Goal: Information Seeking & Learning: Learn about a topic

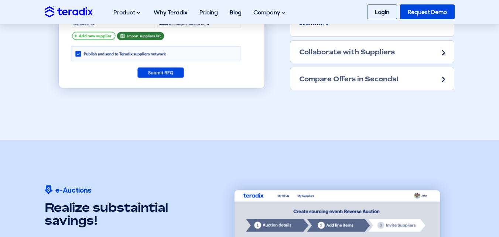
scroll to position [776, 0]
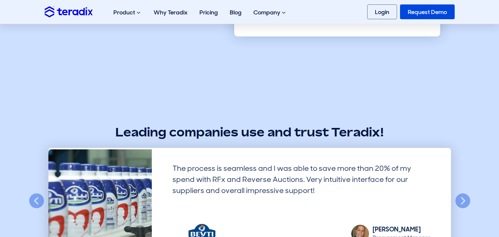
scroll to position [1923, 0]
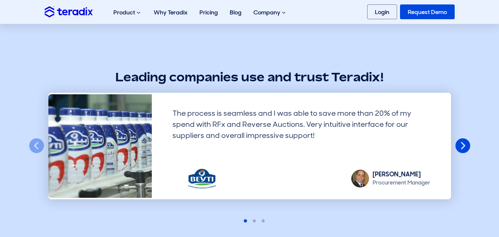
click at [465, 151] on button "Next" at bounding box center [463, 146] width 16 height 16
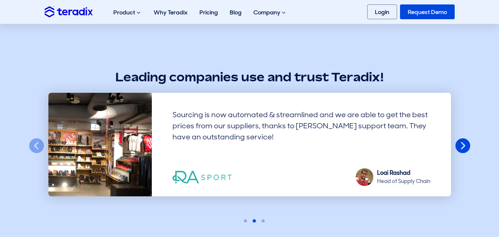
click at [465, 151] on button "Next" at bounding box center [463, 146] width 16 height 16
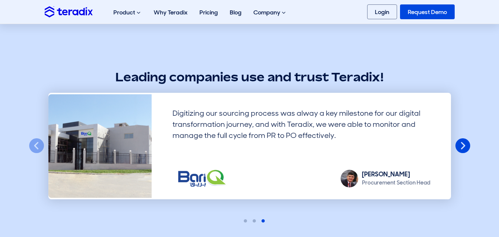
click at [465, 151] on button "Next" at bounding box center [463, 146] width 16 height 16
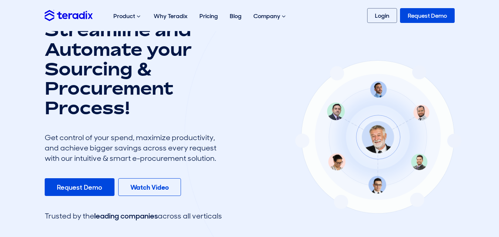
scroll to position [0, 0]
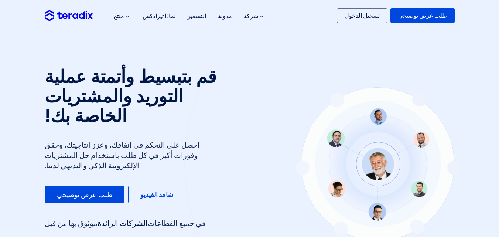
click at [149, 59] on section "قم بتبسيط وأتمتة عملية التوريد والمشتريات الخاصة بك! احصل على التحكم في إنفاقك،…" at bounding box center [249, 166] width 499 height 271
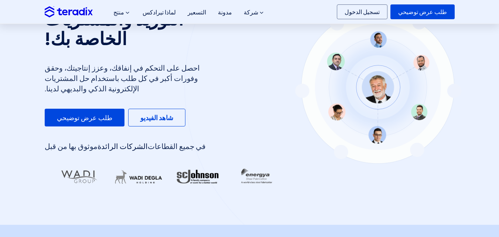
scroll to position [148, 0]
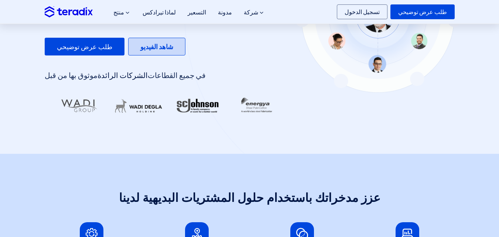
click at [143, 51] on font "شاهد الفيديو" at bounding box center [156, 47] width 33 height 9
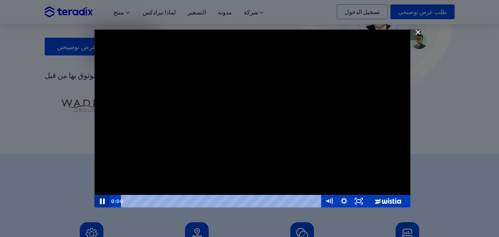
click at [102, 199] on icon "Pause" at bounding box center [102, 201] width 18 height 15
click at [102, 199] on icon "Play Video" at bounding box center [103, 201] width 4 height 6
click at [330, 203] on icon "Mute" at bounding box center [329, 201] width 15 height 13
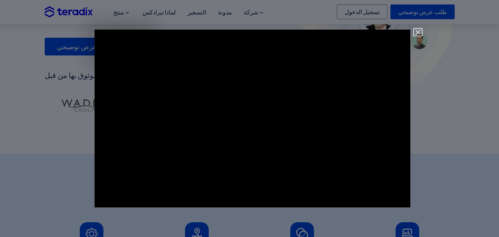
click at [420, 31] on img "يغلق" at bounding box center [415, 35] width 13 height 13
